Goal: Obtain resource: Download file/media

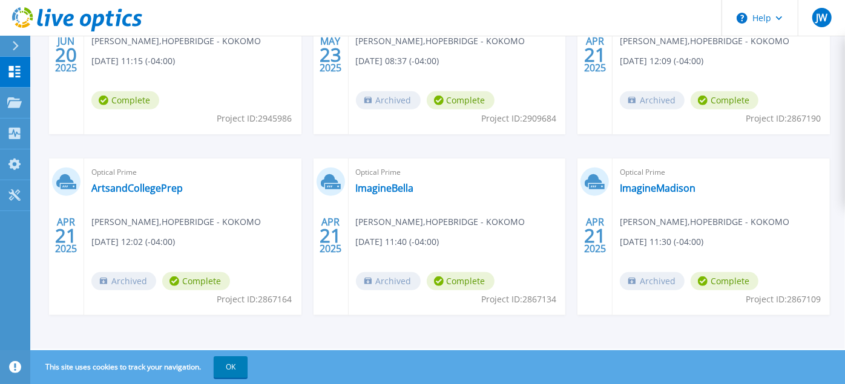
scroll to position [337, 0]
click at [91, 190] on link "ArtsandCollegePrep" at bounding box center [136, 188] width 91 height 12
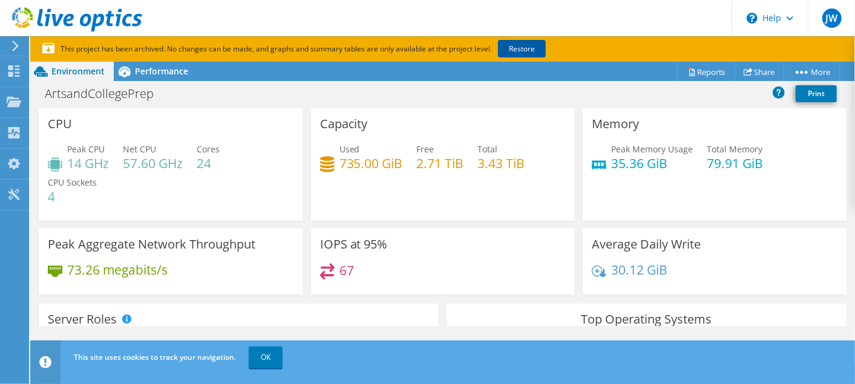
click at [515, 50] on link "Restore" at bounding box center [522, 49] width 48 height 18
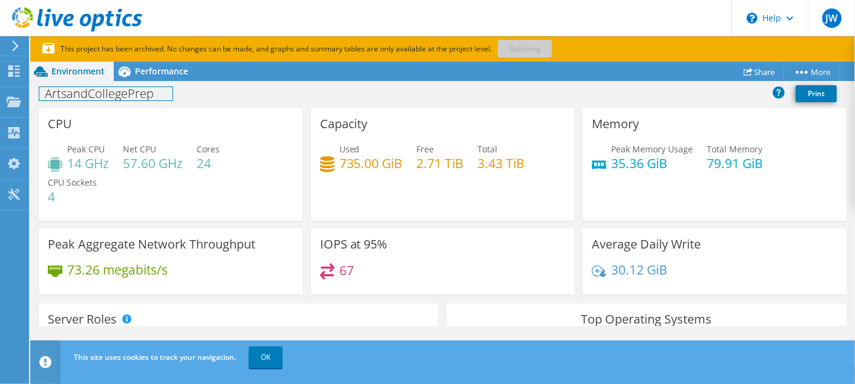
click at [139, 87] on h1 "ArtsandCollegePrep" at bounding box center [105, 93] width 133 height 13
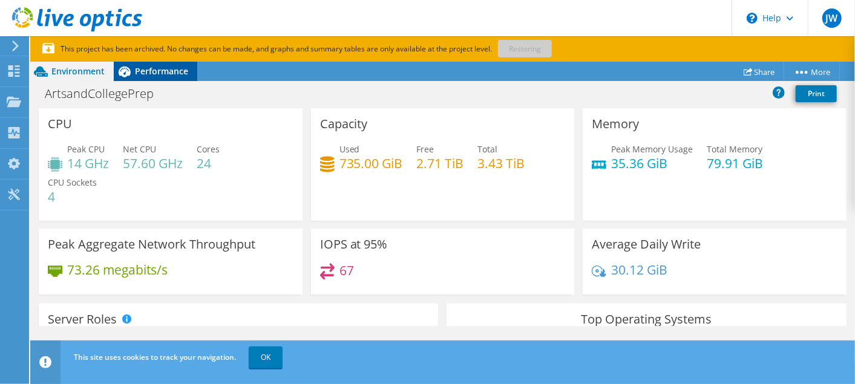
click at [144, 76] on div "Performance" at bounding box center [156, 71] width 84 height 19
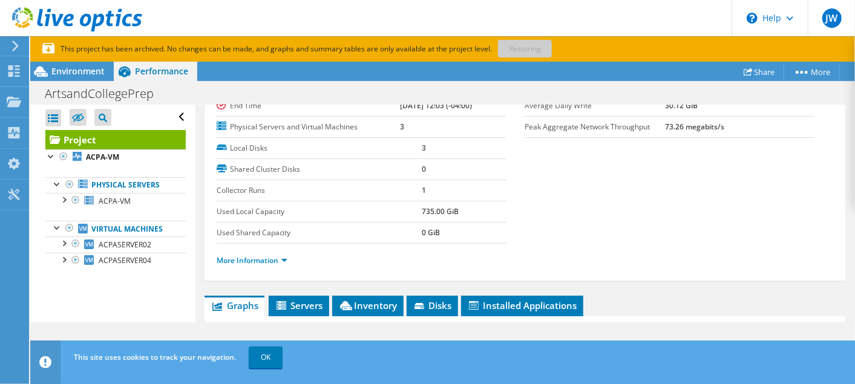
scroll to position [134, 0]
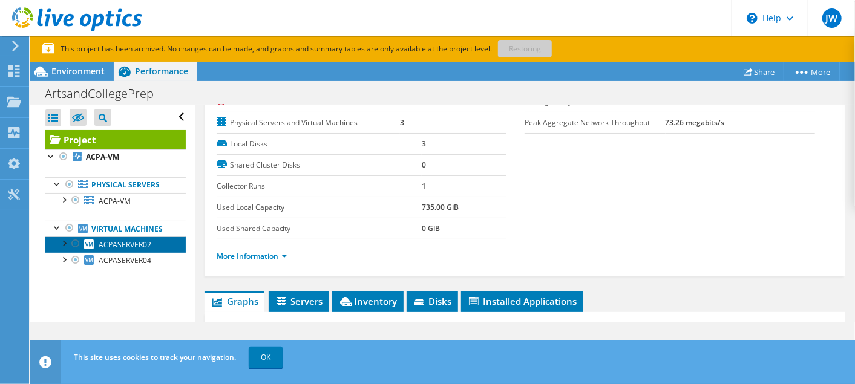
click at [56, 252] on link "ACPASERVER02" at bounding box center [115, 245] width 140 height 16
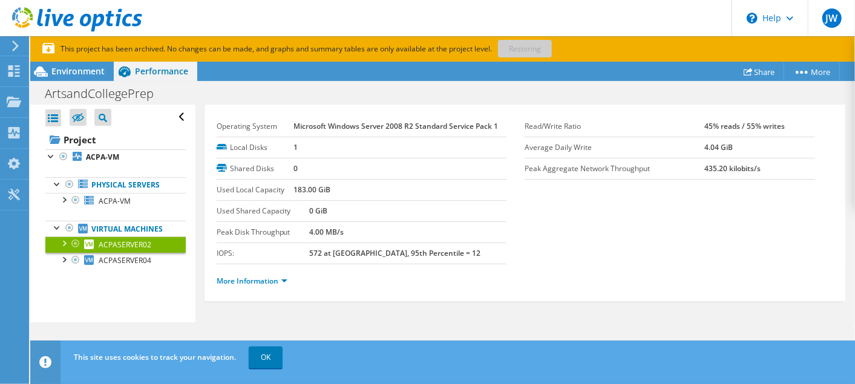
scroll to position [22, 0]
click at [62, 249] on div at bounding box center [64, 243] width 12 height 12
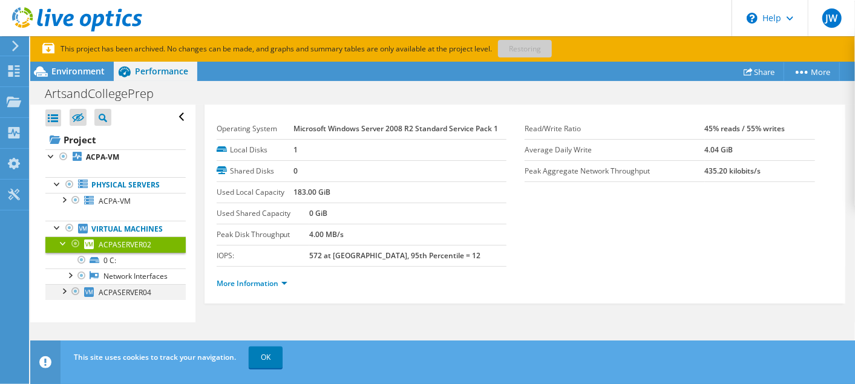
click at [64, 297] on div at bounding box center [64, 290] width 12 height 12
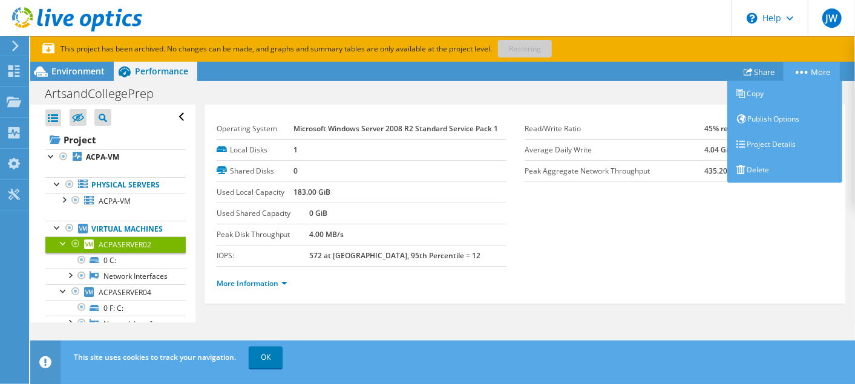
click at [830, 69] on link "More" at bounding box center [812, 71] width 56 height 19
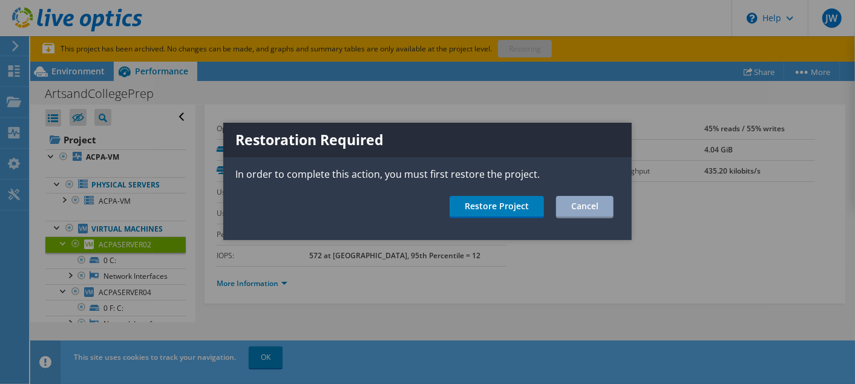
click at [697, 78] on div at bounding box center [427, 192] width 855 height 384
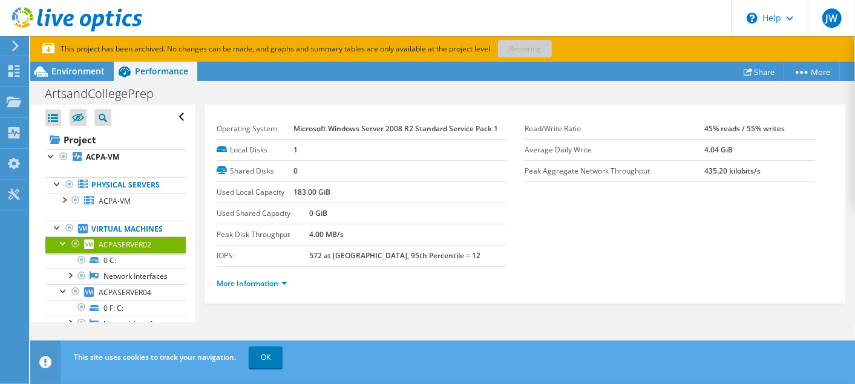
click at [451, 124] on b "Microsoft Windows Server 2008 R2 Standard Service Pack 1" at bounding box center [396, 128] width 205 height 10
click at [789, 73] on link "More" at bounding box center [812, 71] width 56 height 19
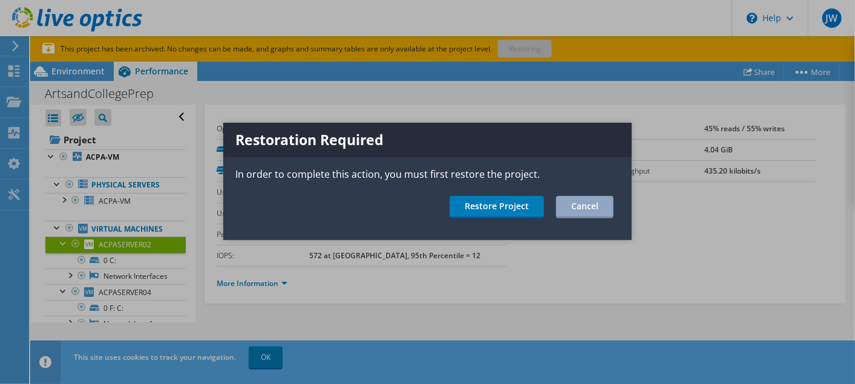
click at [798, 71] on div at bounding box center [427, 192] width 855 height 384
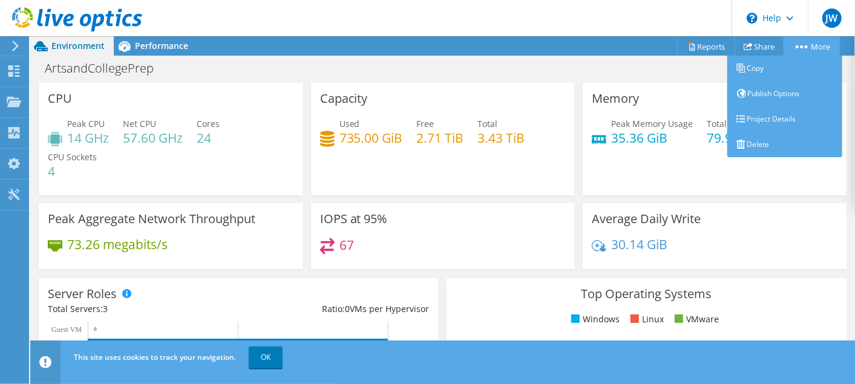
click at [812, 45] on link "More" at bounding box center [812, 46] width 56 height 19
click at [809, 43] on link "More" at bounding box center [812, 46] width 56 height 19
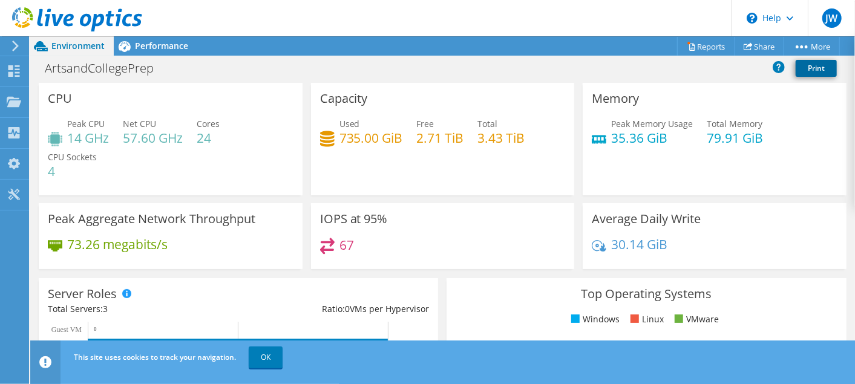
click at [819, 66] on link "Print" at bounding box center [816, 68] width 41 height 17
click at [720, 50] on link "Reports" at bounding box center [706, 46] width 58 height 19
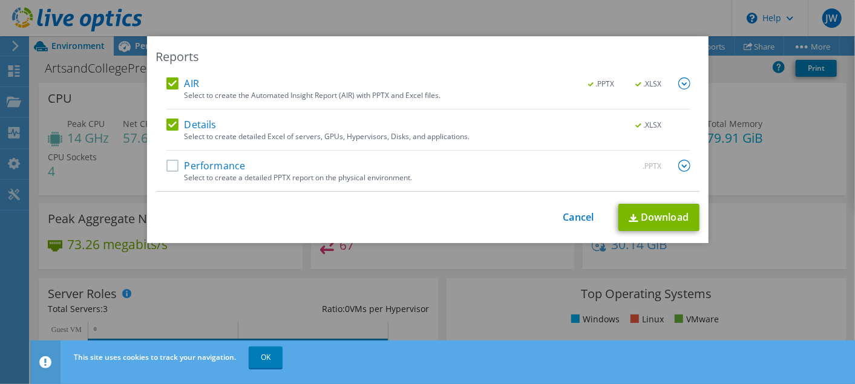
click at [167, 160] on label "Performance" at bounding box center [205, 166] width 79 height 12
click at [0, 0] on input "Performance" at bounding box center [0, 0] width 0 height 0
click at [166, 88] on label "AIR" at bounding box center [182, 83] width 33 height 12
click at [0, 0] on input "AIR" at bounding box center [0, 0] width 0 height 0
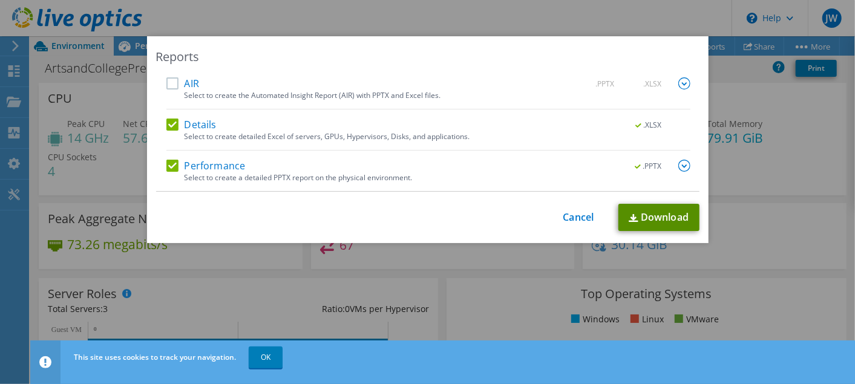
click at [660, 218] on link "Download" at bounding box center [659, 217] width 81 height 27
